Goal: Task Accomplishment & Management: Manage account settings

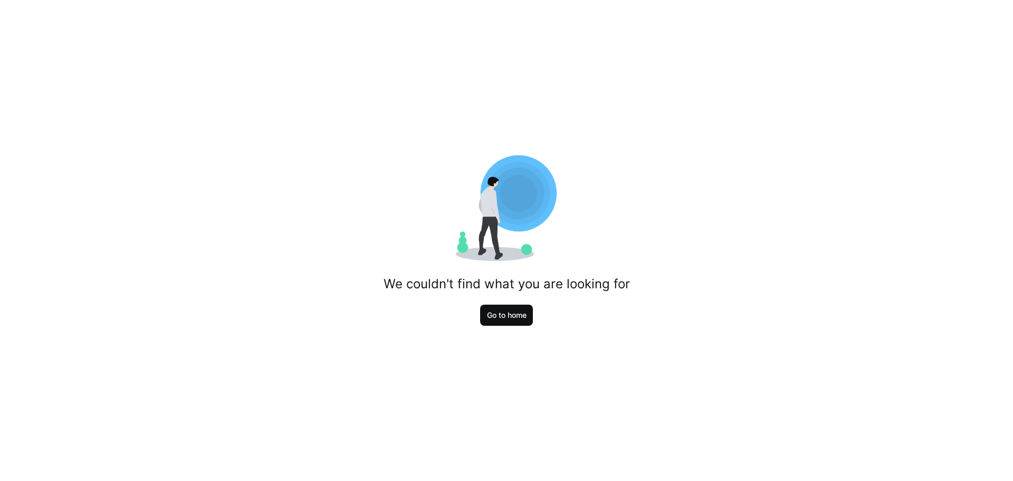
click at [515, 322] on span "Go to home" at bounding box center [506, 314] width 53 height 21
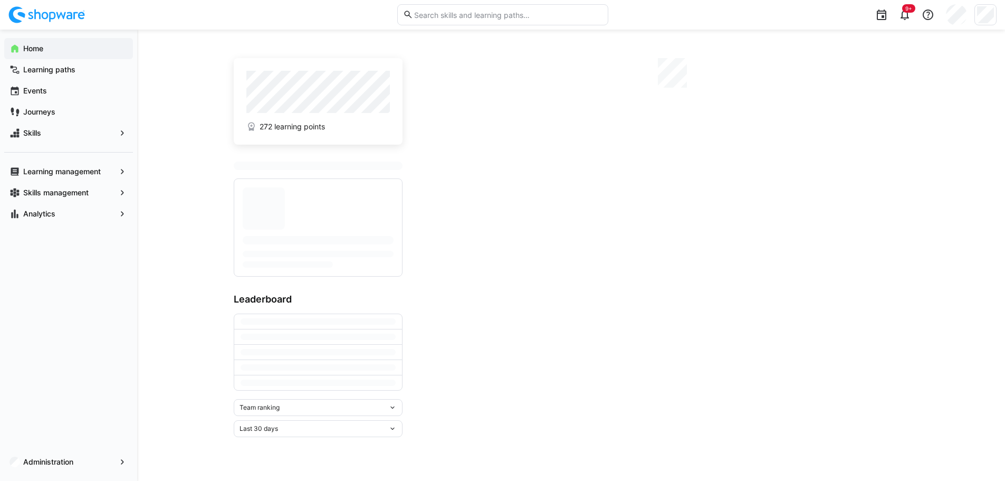
click at [515, 322] on app-home-right at bounding box center [668, 247] width 481 height 379
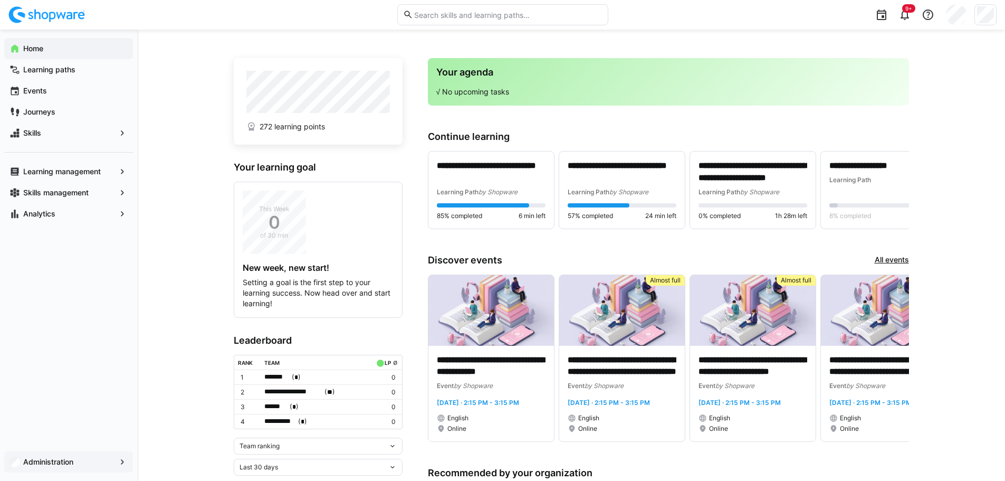
click at [0, 0] on app-navigation-label "Administration" at bounding box center [0, 0] width 0 height 0
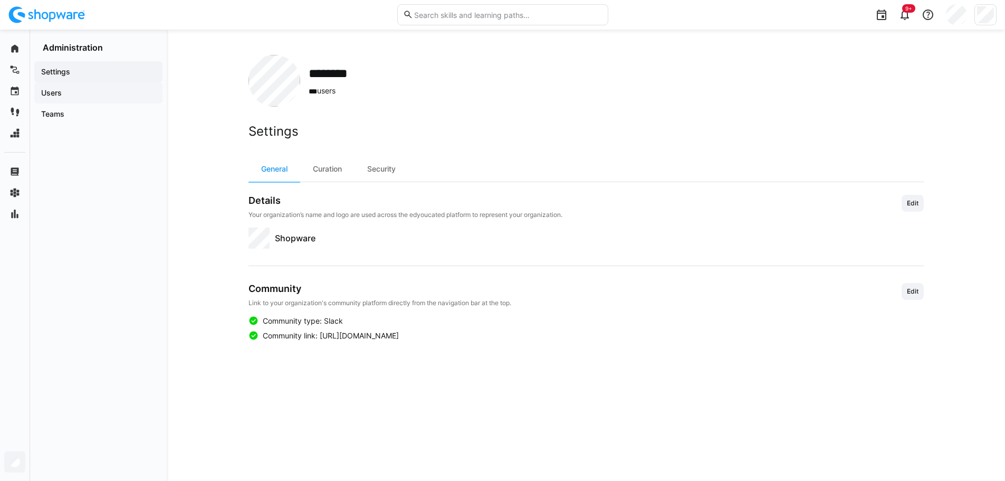
click at [0, 0] on app-navigation-label "Users" at bounding box center [0, 0] width 0 height 0
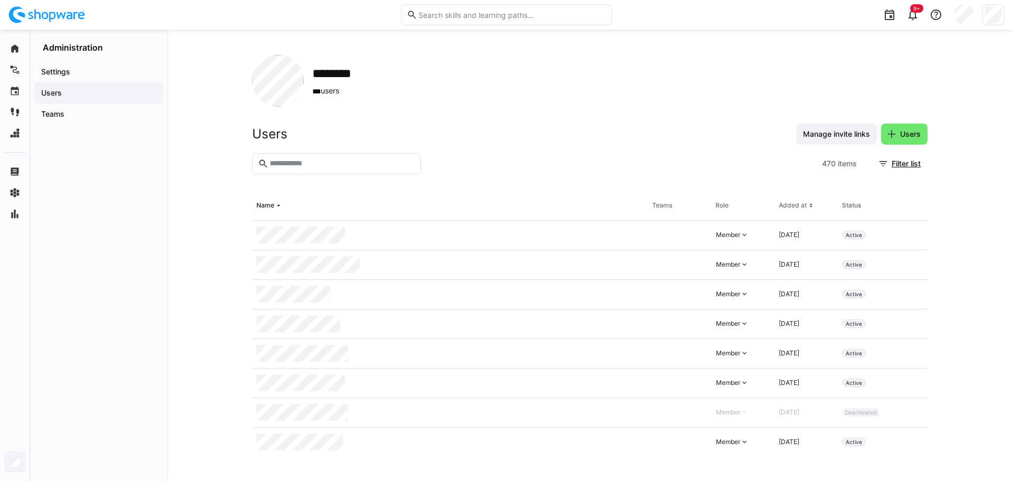
click at [314, 159] on input "text" at bounding box center [342, 163] width 147 height 9
type input "*****"
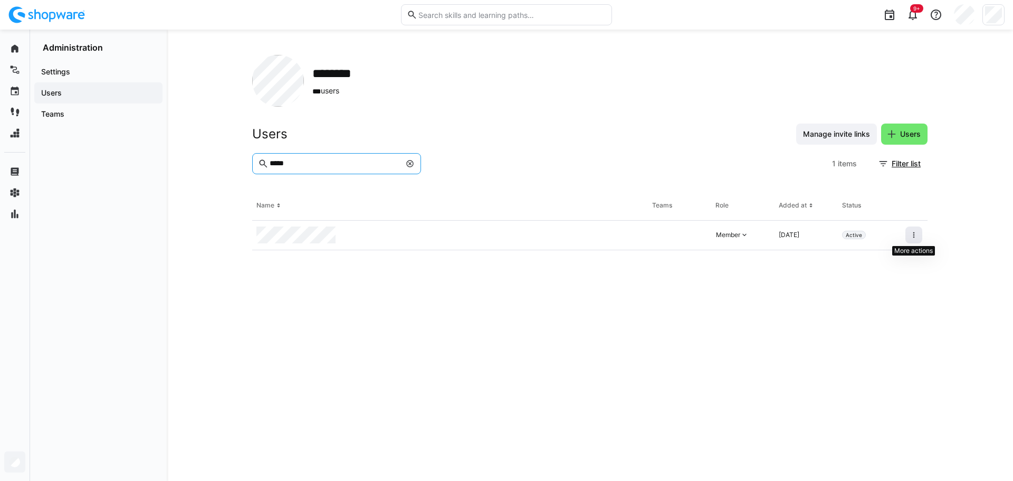
click at [906, 228] on span at bounding box center [913, 234] width 17 height 17
click at [855, 254] on div "Deactivate user" at bounding box center [868, 259] width 107 height 21
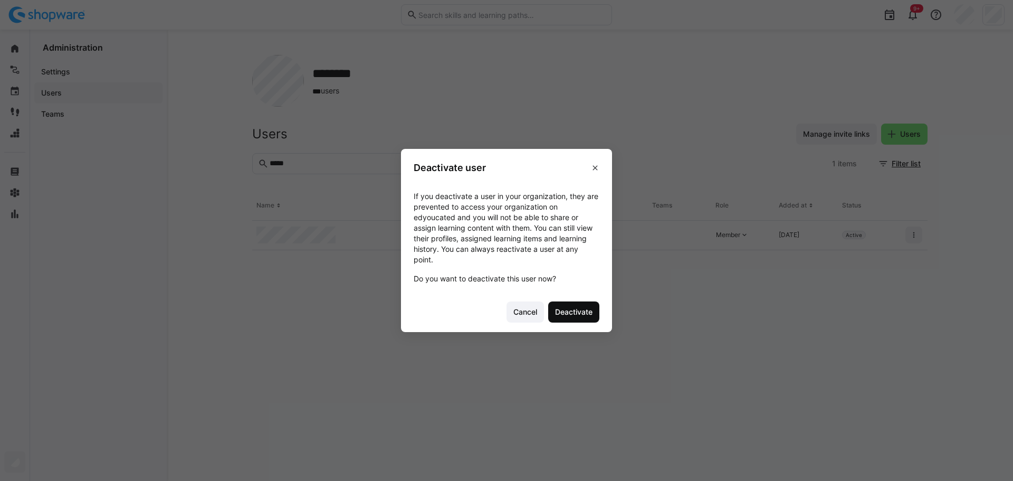
click at [572, 307] on span "Deactivate" at bounding box center [573, 312] width 41 height 11
